Goal: Book appointment/travel/reservation

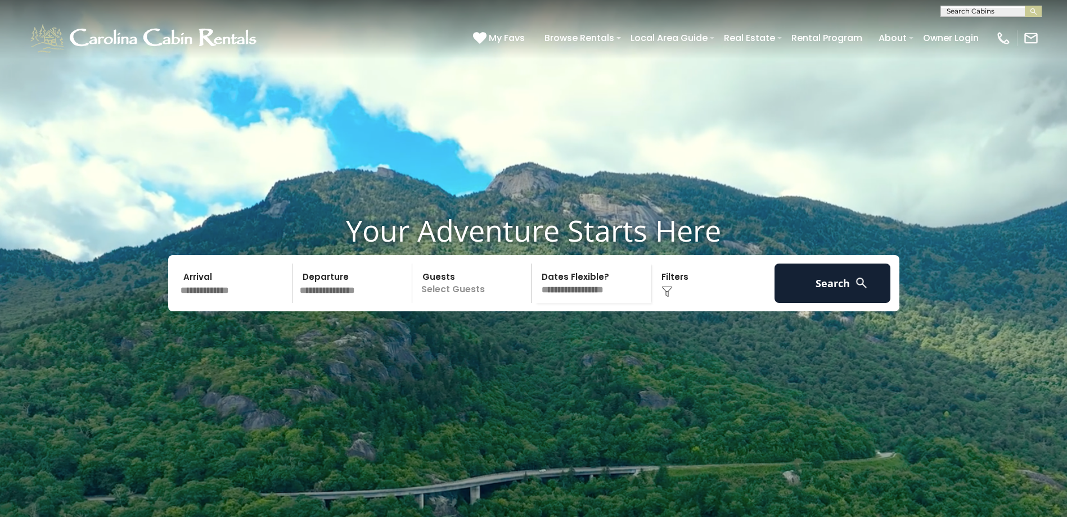
click at [948, 9] on input "text" at bounding box center [990, 13] width 98 height 11
type input "*"
type input "********"
click at [988, 22] on li "Pinecone Manor" at bounding box center [991, 26] width 100 height 10
click at [1038, 11] on button "submit" at bounding box center [1033, 11] width 17 height 11
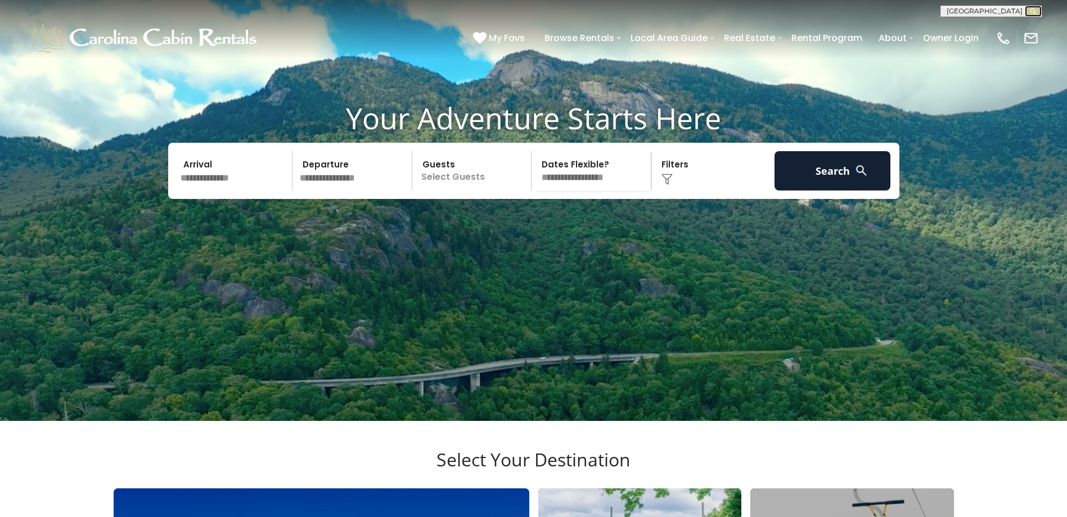
scroll to position [450, 0]
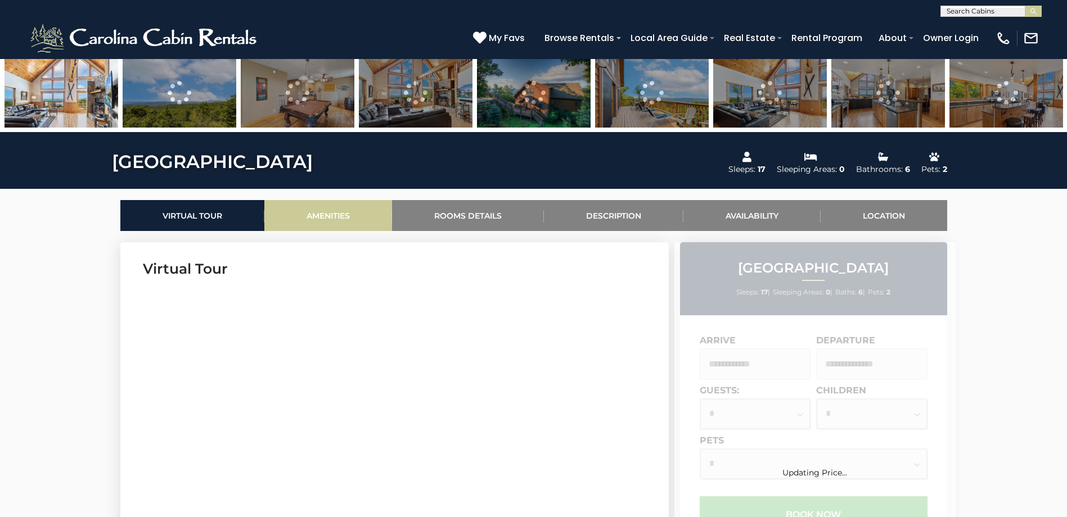
scroll to position [394, 0]
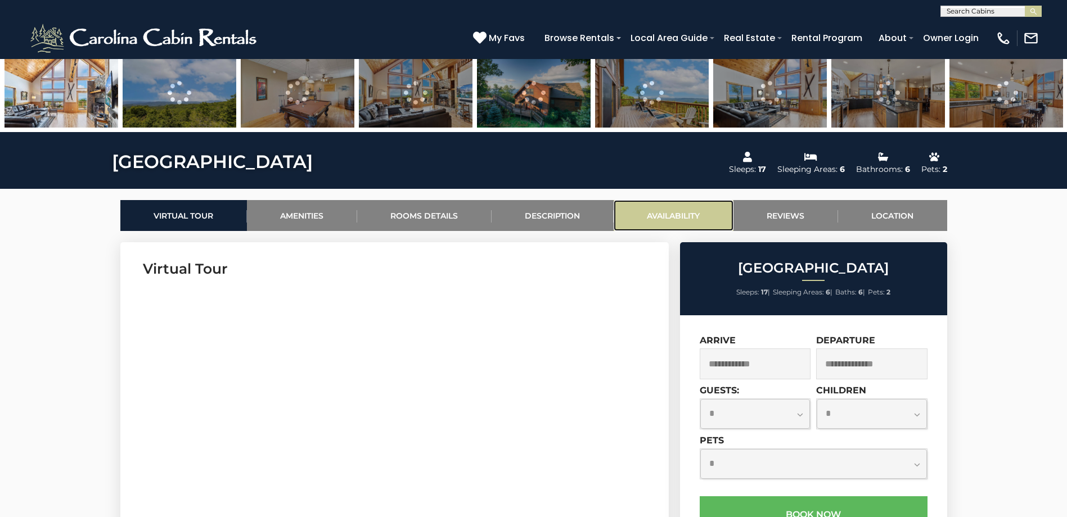
click at [669, 219] on link "Availability" at bounding box center [674, 215] width 120 height 31
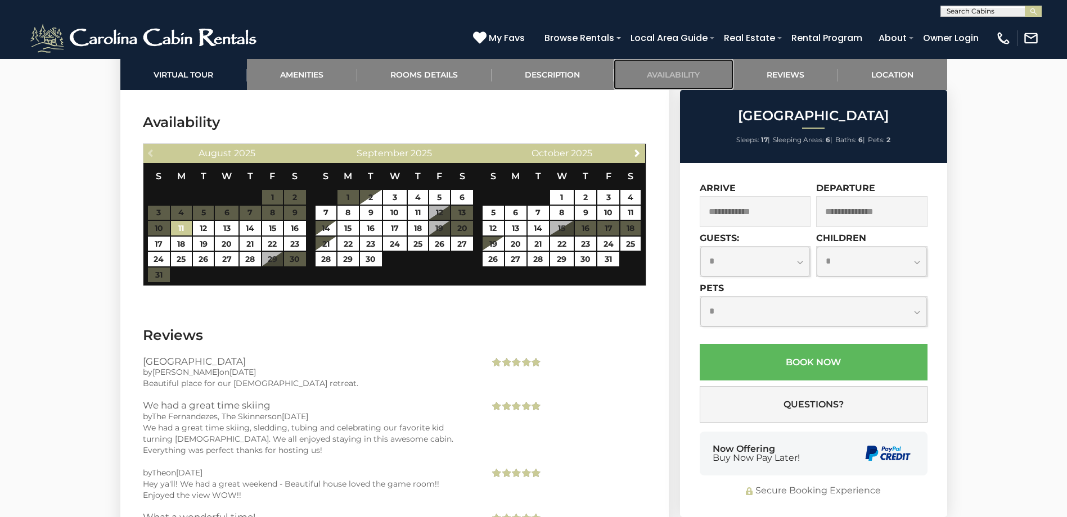
scroll to position [2688, 0]
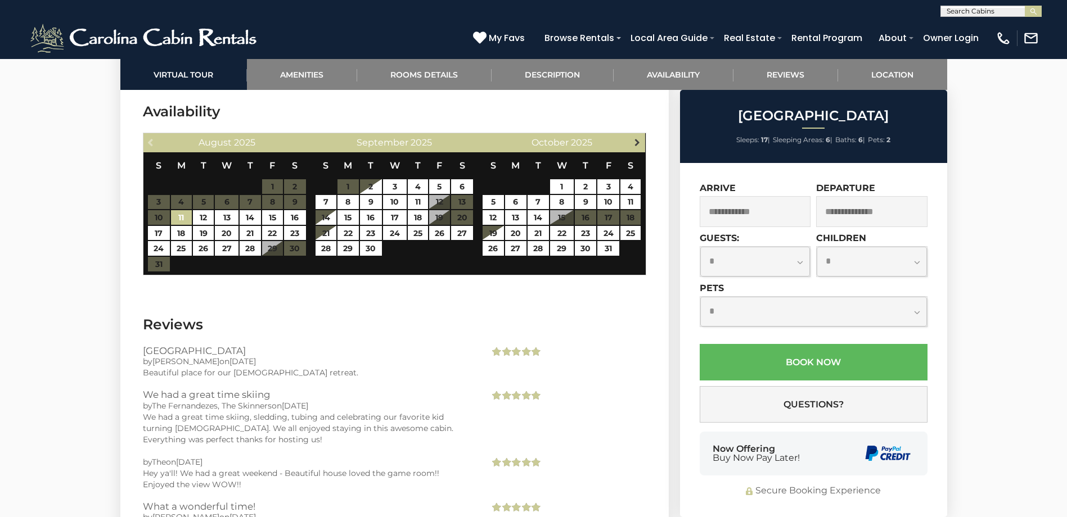
click at [634, 143] on span "Next" at bounding box center [637, 142] width 9 height 9
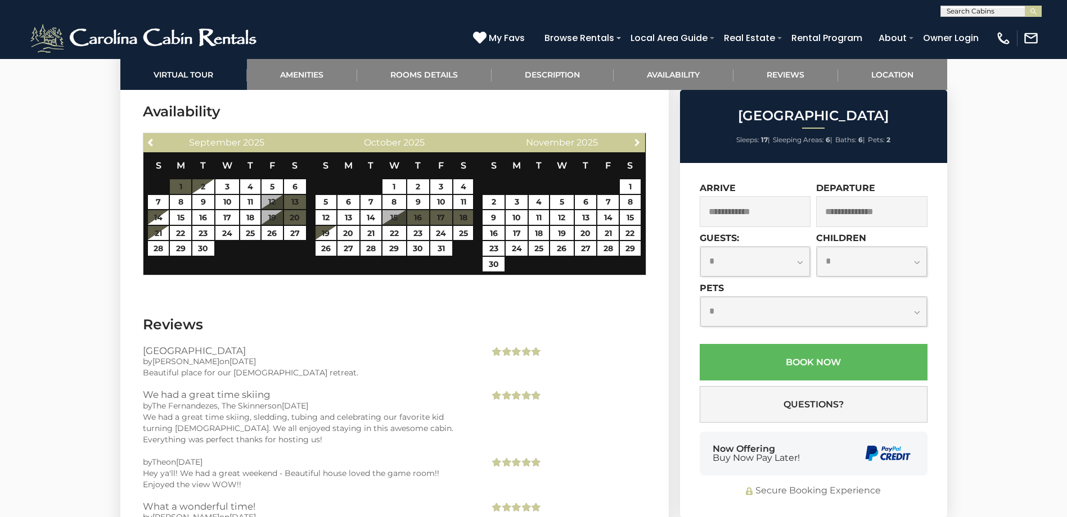
click at [634, 143] on span "Next" at bounding box center [637, 142] width 9 height 9
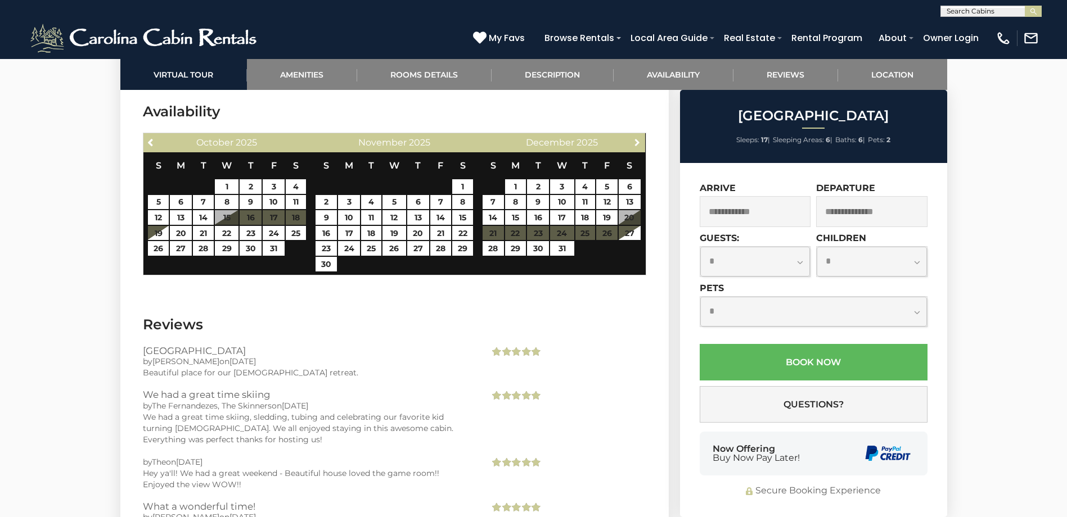
click at [634, 143] on span "Next" at bounding box center [637, 142] width 9 height 9
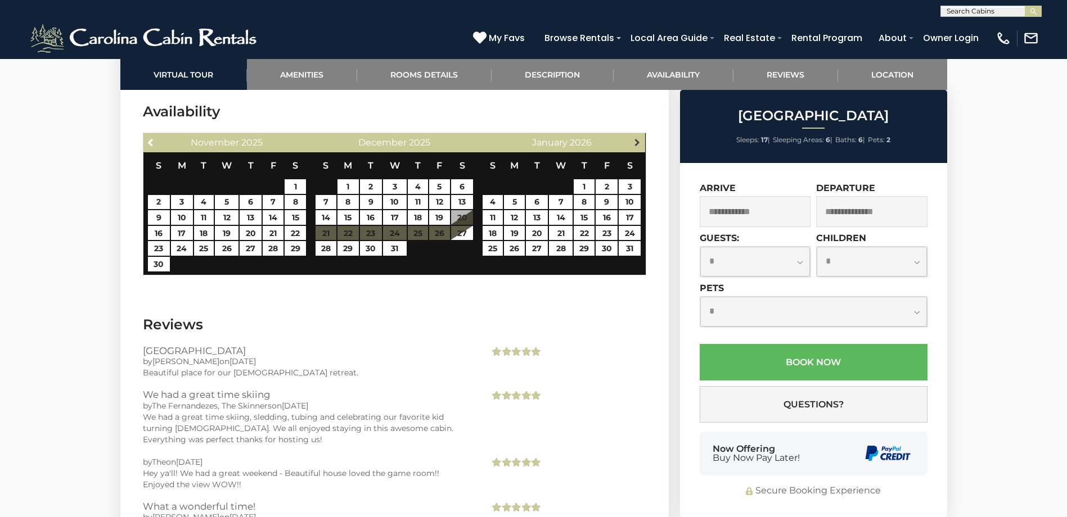
click at [638, 142] on span "Next" at bounding box center [637, 142] width 9 height 9
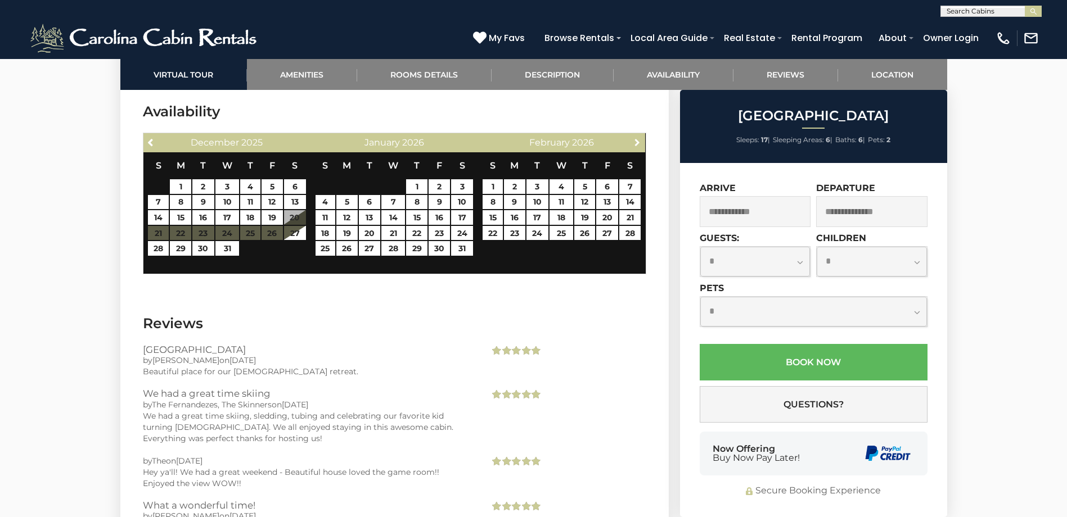
click at [638, 142] on span "Next" at bounding box center [637, 142] width 9 height 9
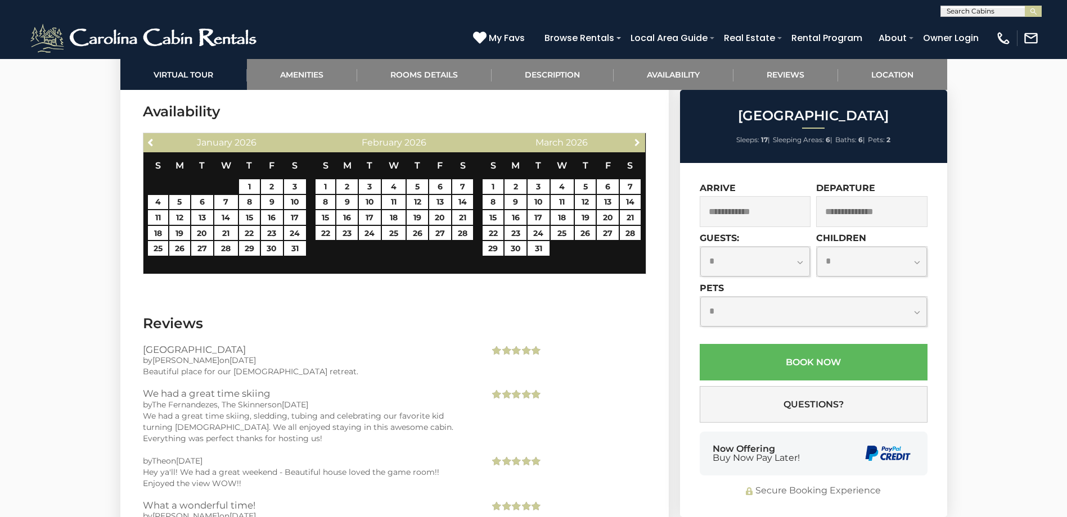
click at [638, 142] on span "Next" at bounding box center [637, 142] width 9 height 9
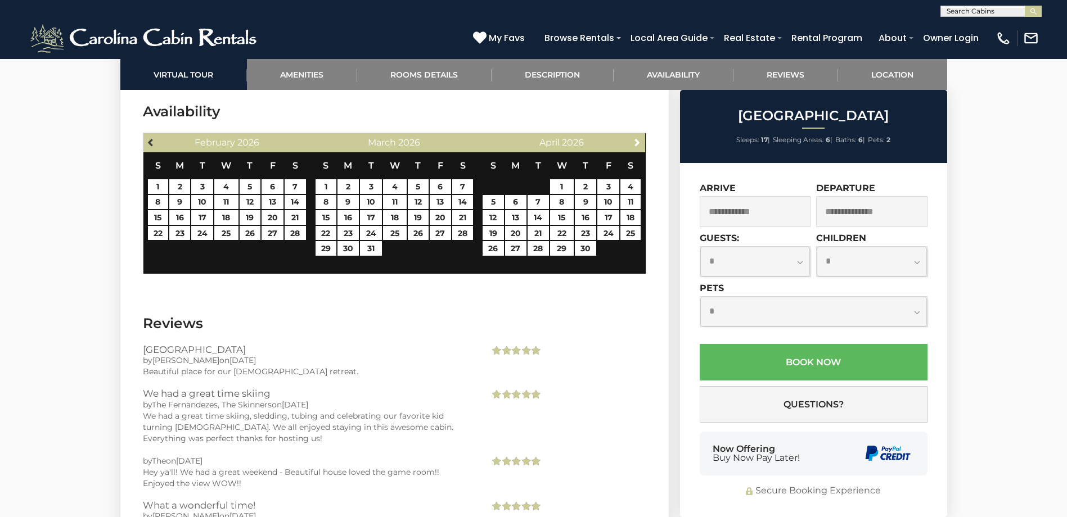
click at [145, 142] on link "Previous" at bounding box center [152, 142] width 14 height 14
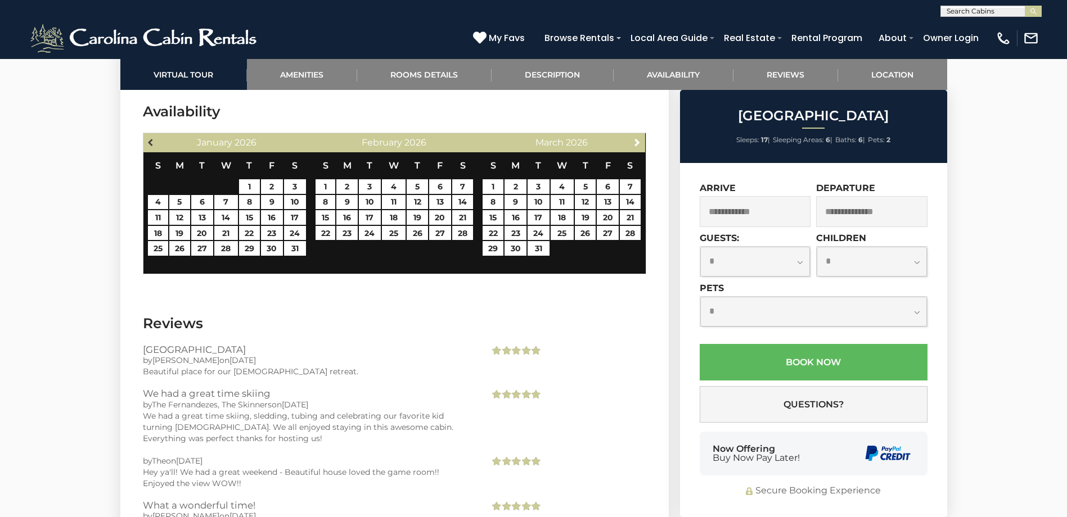
click at [146, 142] on link "Previous" at bounding box center [152, 142] width 14 height 14
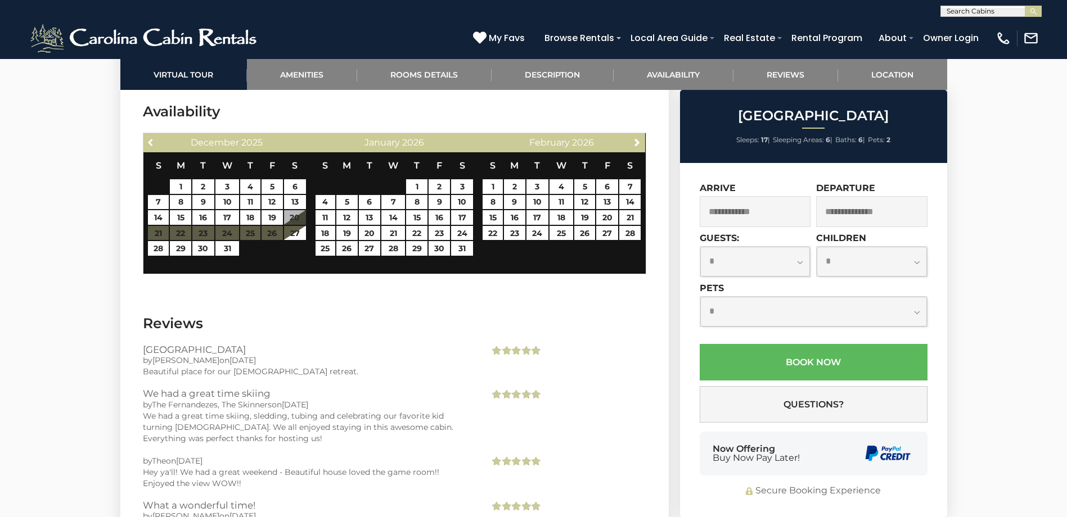
click at [146, 142] on link "Previous" at bounding box center [152, 142] width 14 height 14
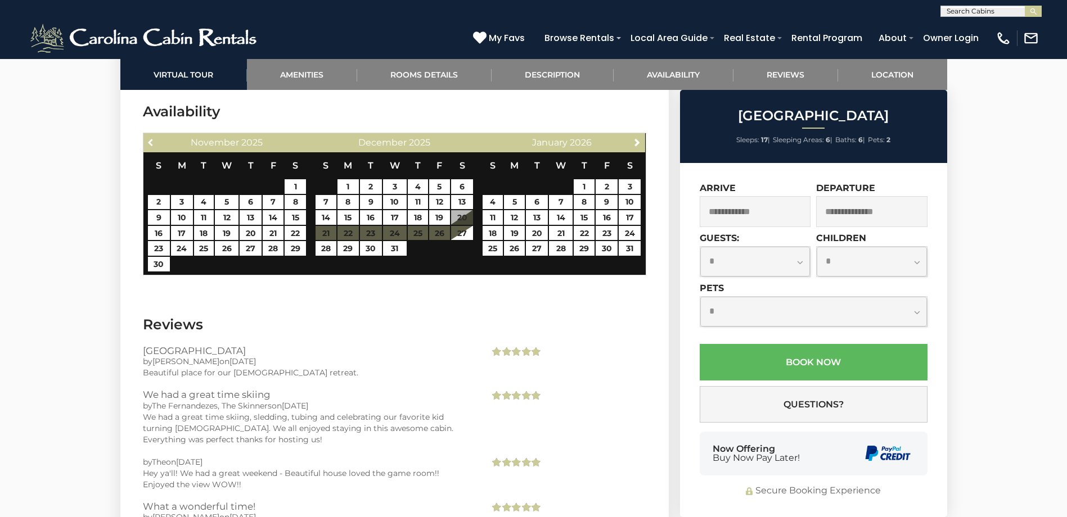
click at [146, 142] on link "Previous" at bounding box center [152, 142] width 14 height 14
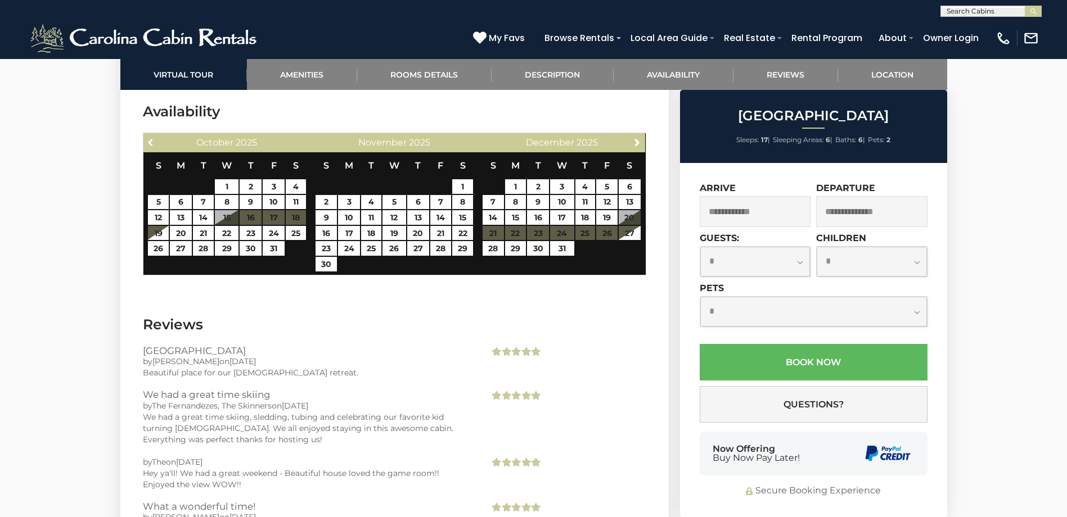
click at [146, 142] on link "Previous" at bounding box center [152, 142] width 14 height 14
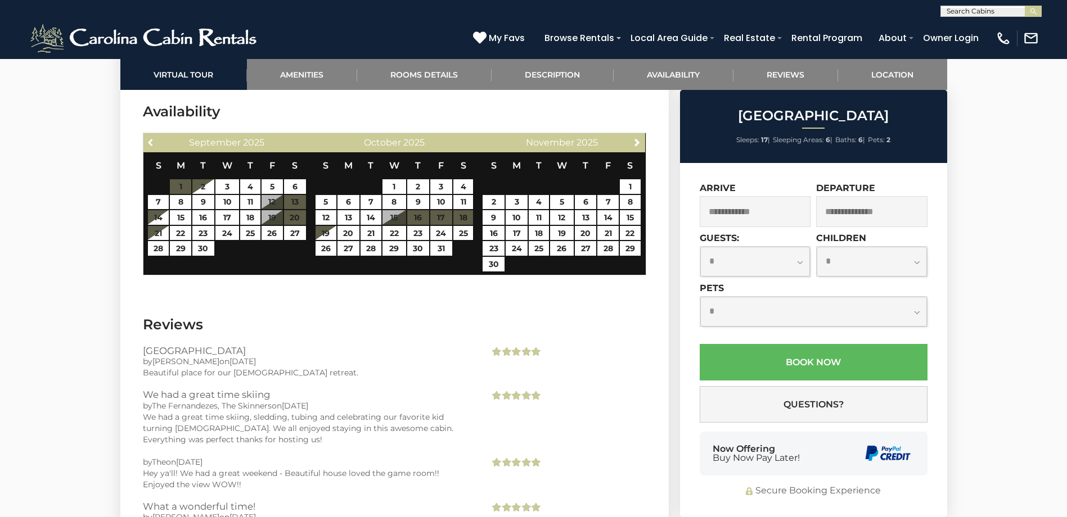
click at [146, 142] on link "Previous" at bounding box center [152, 142] width 14 height 14
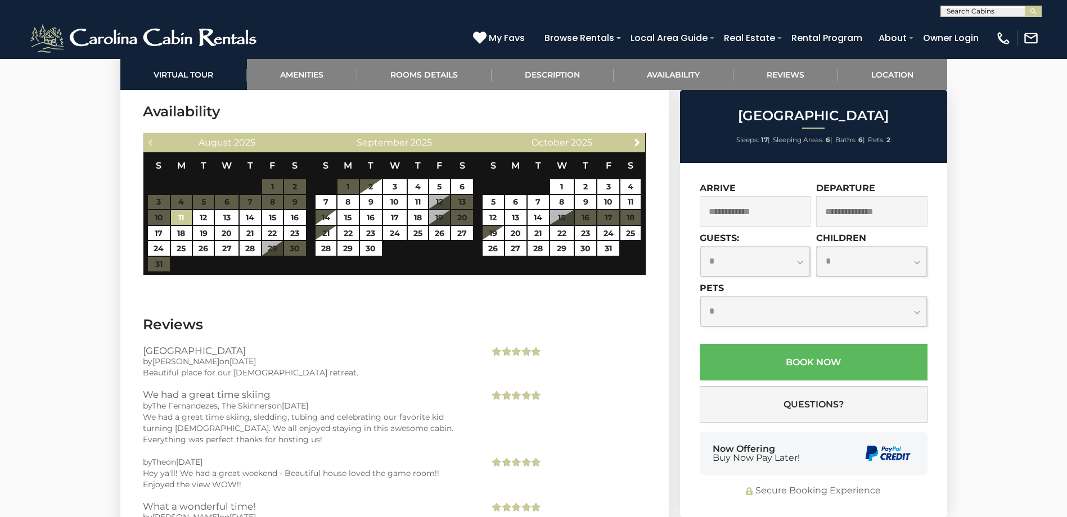
click at [146, 142] on div "Previous [DATE]" at bounding box center [227, 142] width 168 height 19
click at [640, 146] on span "Next" at bounding box center [637, 142] width 9 height 9
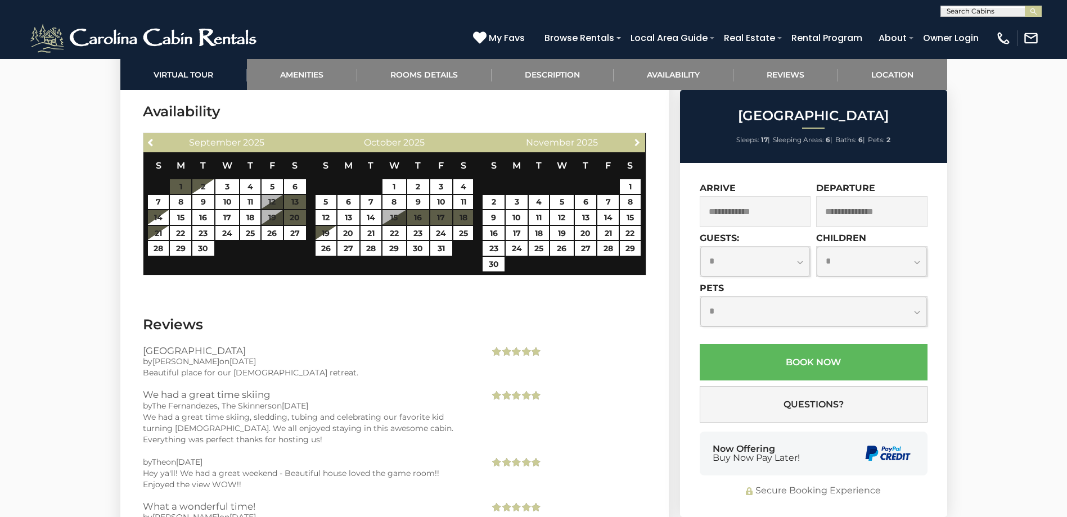
click at [640, 146] on span "Next" at bounding box center [637, 142] width 9 height 9
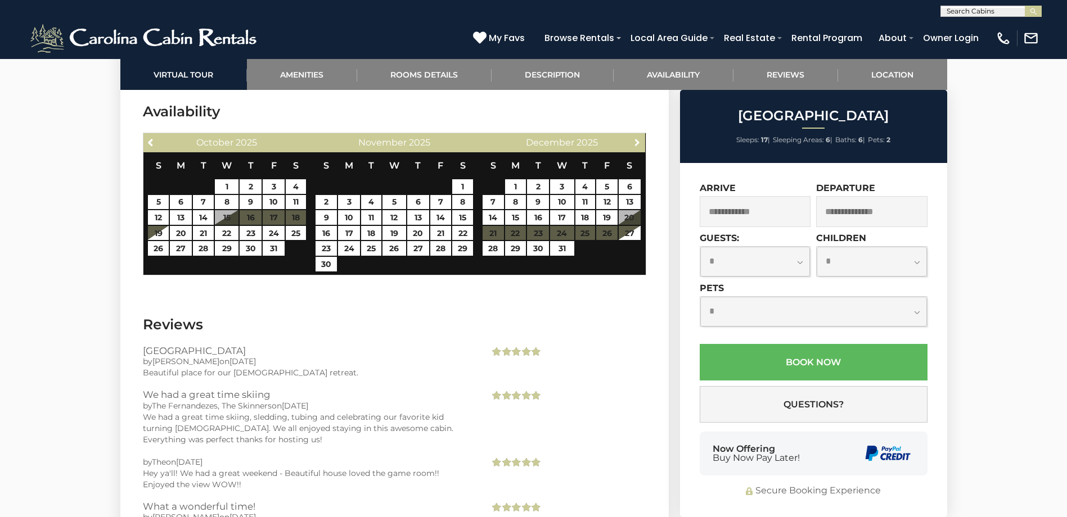
click at [640, 146] on span "Next" at bounding box center [637, 142] width 9 height 9
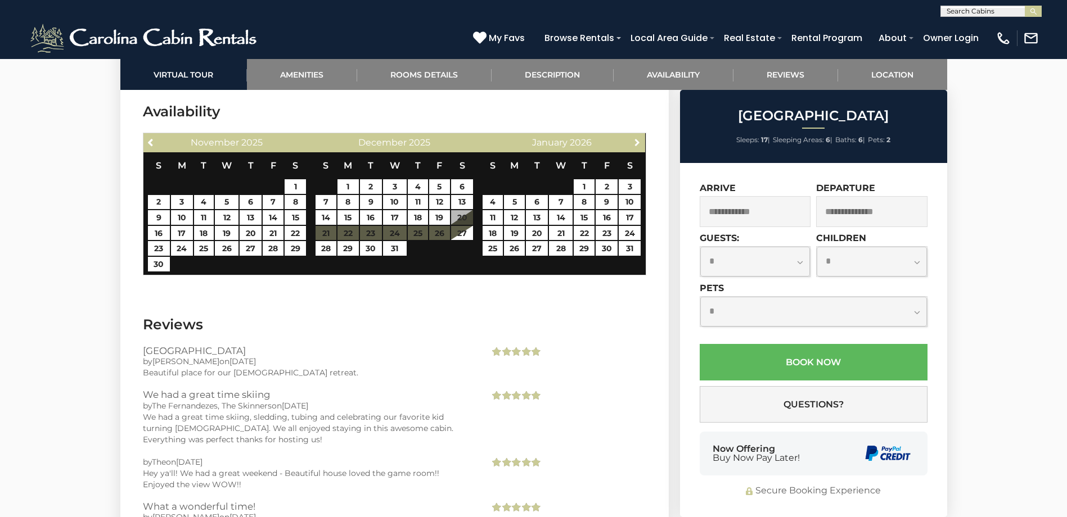
click at [640, 146] on span "Next" at bounding box center [637, 142] width 9 height 9
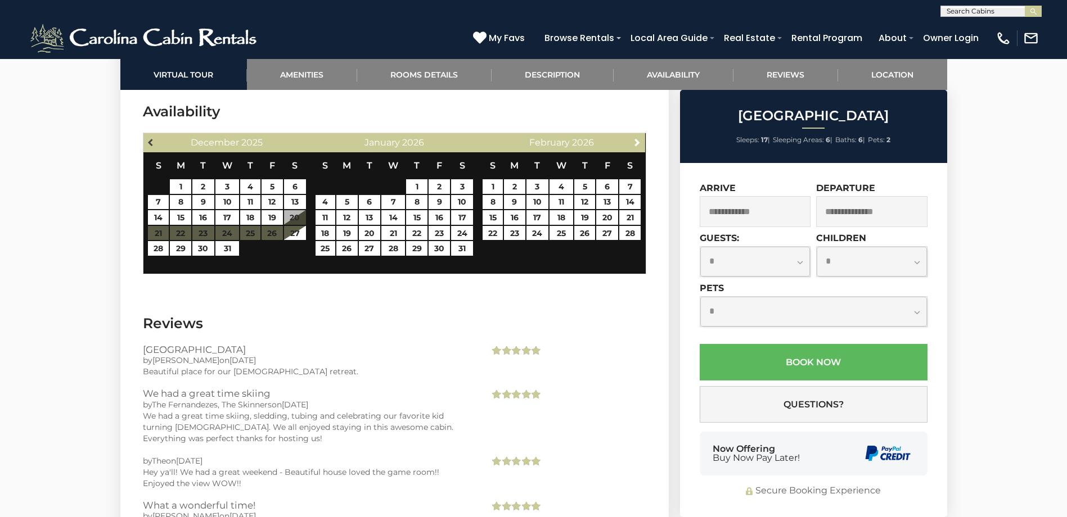
click at [154, 147] on link "Previous" at bounding box center [152, 142] width 14 height 14
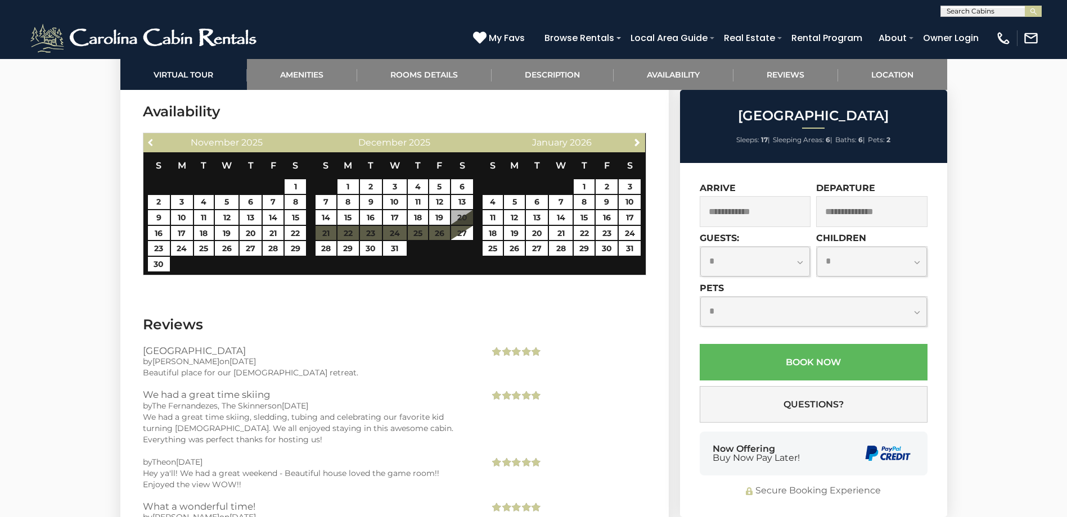
click at [154, 147] on link "Previous" at bounding box center [152, 142] width 14 height 14
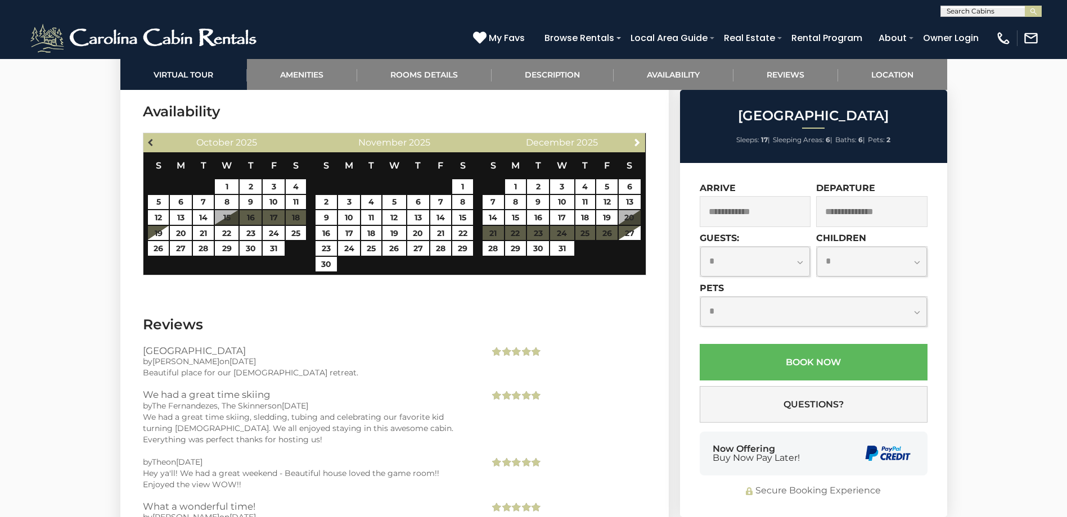
click at [155, 147] on link "Previous" at bounding box center [152, 142] width 14 height 14
